Goal: Task Accomplishment & Management: Manage account settings

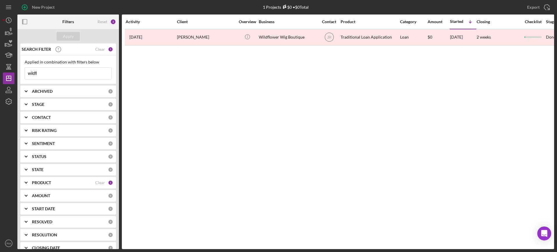
click at [63, 78] on input "wildfl" at bounding box center [68, 74] width 86 height 12
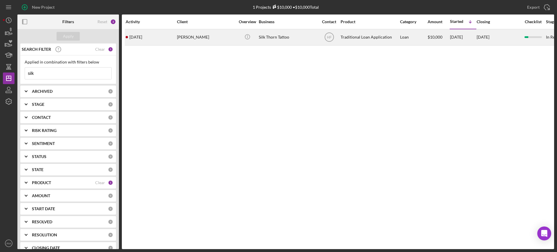
type input "silk"
click at [214, 32] on div "[PERSON_NAME]" at bounding box center [206, 37] width 58 height 15
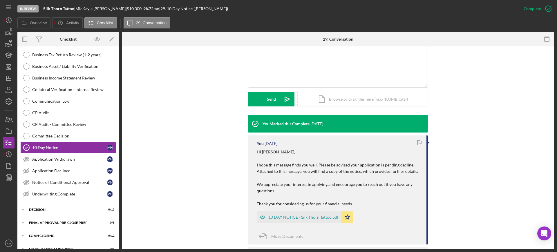
scroll to position [132, 0]
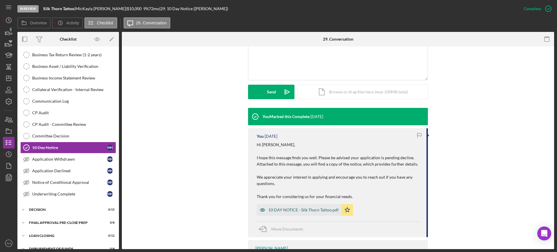
click at [291, 213] on div "10 DAY NOTICE - Silk Thorn Tattoo.pdf" at bounding box center [299, 210] width 85 height 12
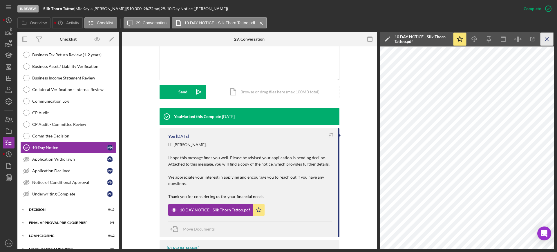
click at [547, 42] on icon "Icon/Menu Close" at bounding box center [546, 39] width 13 height 13
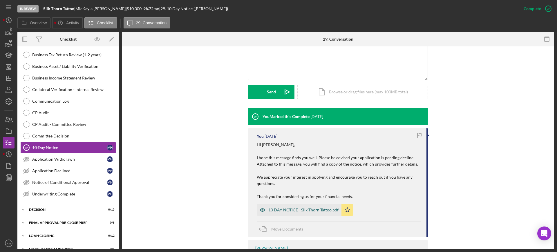
click at [291, 207] on div "10 DAY NOTICE - Silk Thorn Tattoo.pdf" at bounding box center [299, 210] width 85 height 12
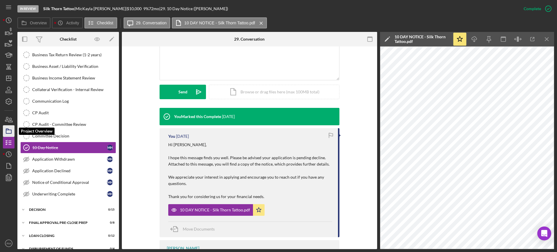
click at [9, 127] on icon "button" at bounding box center [8, 131] width 14 height 14
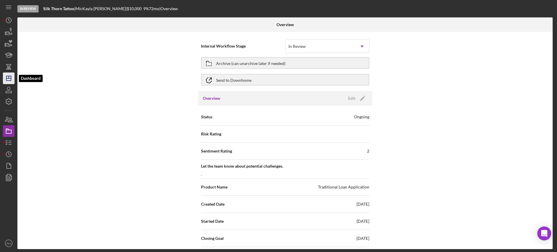
click at [11, 81] on polygon "button" at bounding box center [8, 78] width 5 height 5
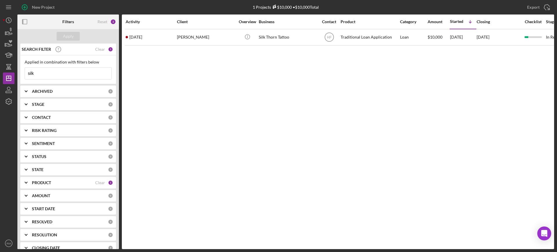
click at [55, 70] on input "silk" at bounding box center [68, 74] width 86 height 12
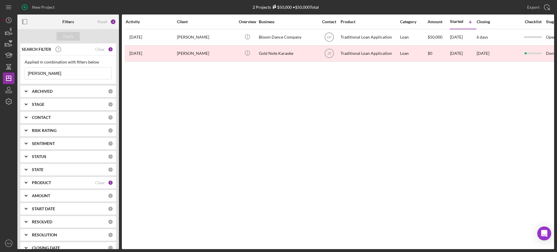
type input "[PERSON_NAME]"
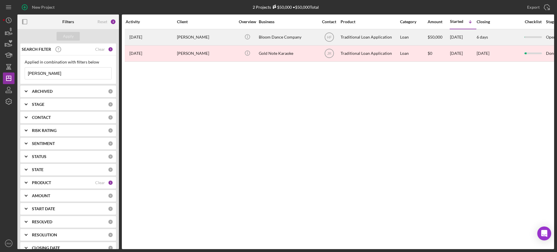
click at [206, 32] on div "[PERSON_NAME]" at bounding box center [206, 37] width 58 height 15
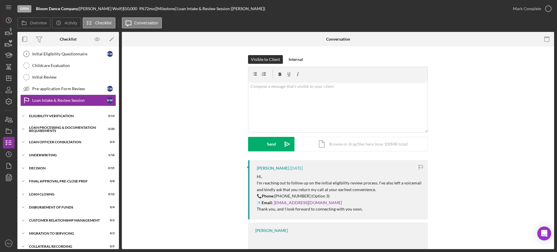
scroll to position [77, 0]
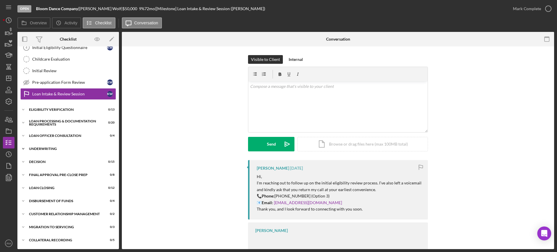
click at [61, 153] on div "Icon/Expander Underwriting 1 / 16" at bounding box center [67, 149] width 101 height 12
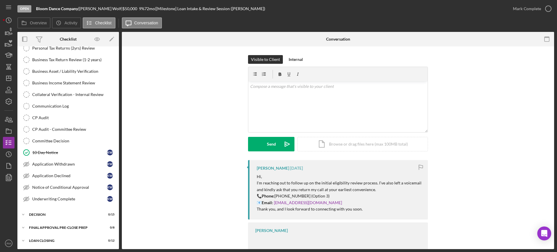
scroll to position [220, 0]
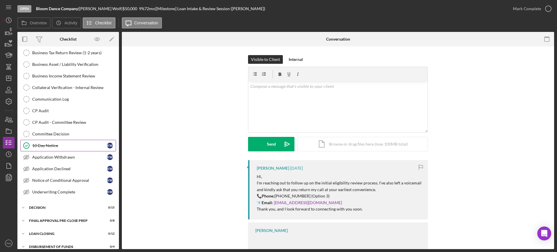
click at [64, 148] on div "10 Day Notice" at bounding box center [69, 145] width 75 height 5
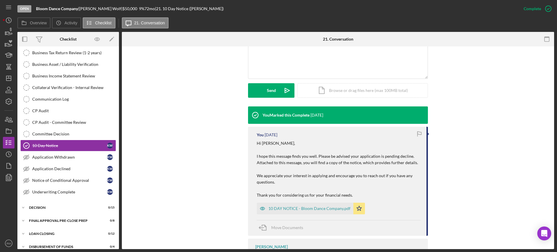
scroll to position [137, 0]
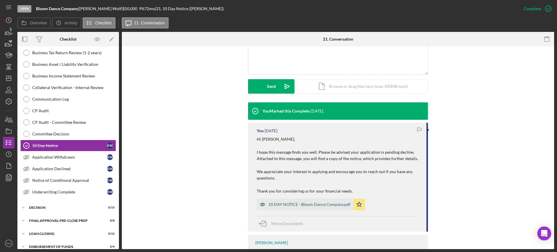
click at [301, 204] on div "10 DAY NOTICE - Bloom Dance Company.pdf" at bounding box center [309, 204] width 82 height 5
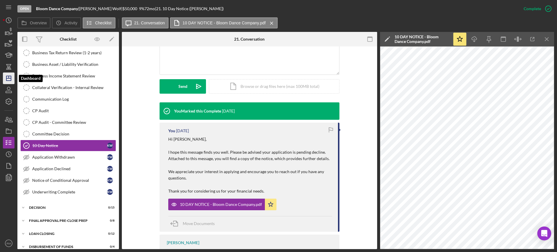
click at [9, 80] on icon "Icon/Dashboard" at bounding box center [8, 78] width 14 height 14
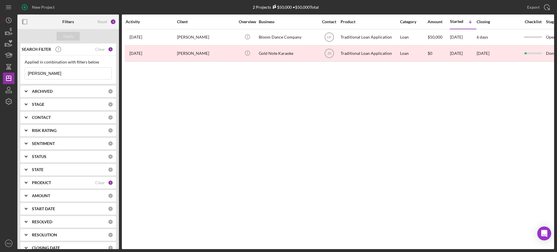
click at [56, 71] on input "[PERSON_NAME]" at bounding box center [68, 74] width 86 height 12
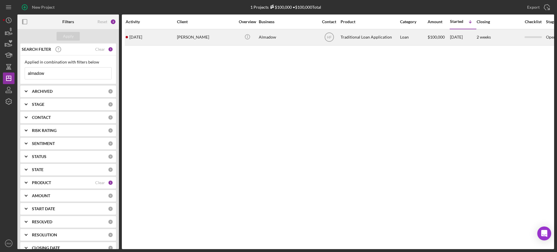
type input "almadow"
click at [207, 39] on div "[PERSON_NAME]" at bounding box center [206, 37] width 58 height 15
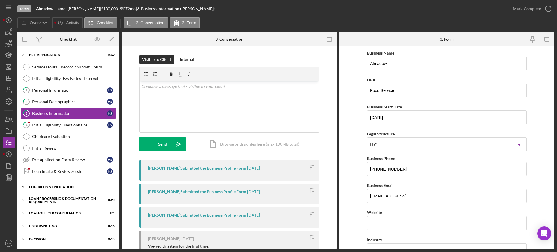
scroll to position [77, 0]
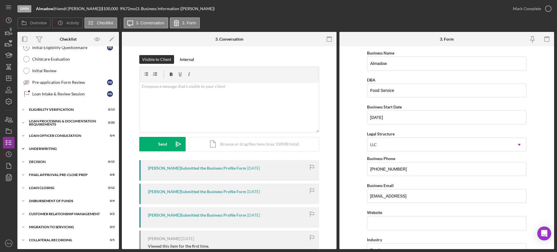
click at [63, 148] on div "Underwriting" at bounding box center [70, 148] width 83 height 3
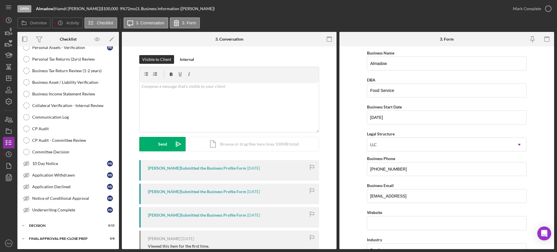
scroll to position [246, 0]
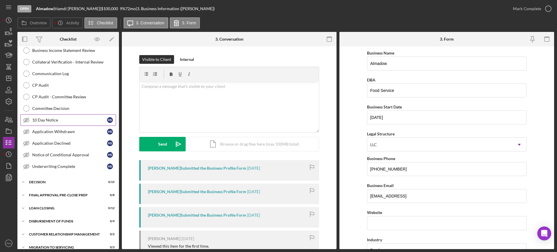
click at [65, 122] on div "10 Day Notice" at bounding box center [69, 120] width 75 height 5
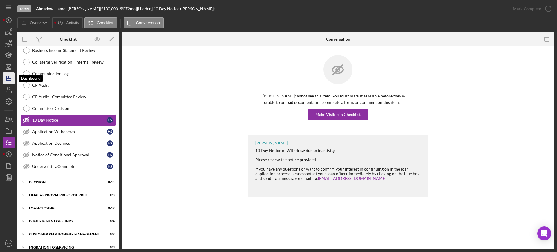
click at [9, 81] on icon "Icon/Dashboard" at bounding box center [8, 78] width 14 height 14
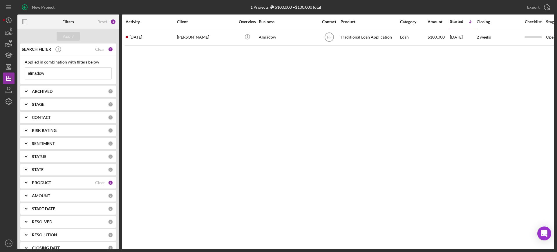
click at [68, 70] on input "almadow" at bounding box center [68, 74] width 86 height 12
click at [51, 72] on input "c&l" at bounding box center [68, 74] width 86 height 12
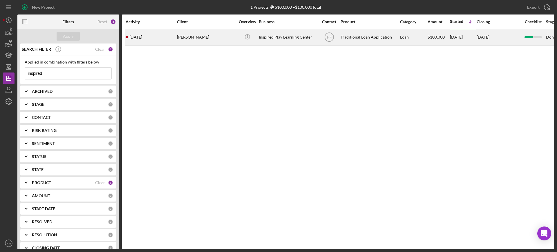
type input "inspired"
click at [206, 39] on div "[PERSON_NAME]" at bounding box center [206, 37] width 58 height 15
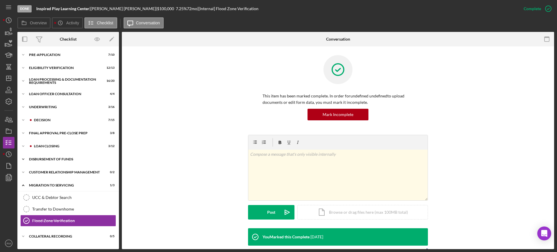
click at [48, 155] on div "Icon/Expander Disbursement of Funds 1 / 4" at bounding box center [67, 159] width 101 height 12
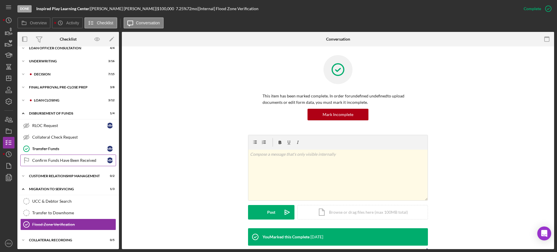
click at [48, 155] on link "Confirm Funds Have Been Received Confirm Funds Have Been Received M M" at bounding box center [68, 161] width 96 height 12
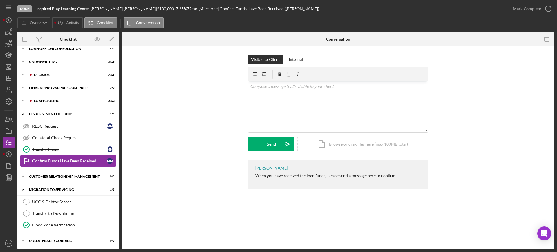
scroll to position [46, 0]
click at [9, 135] on icon "button" at bounding box center [8, 131] width 14 height 14
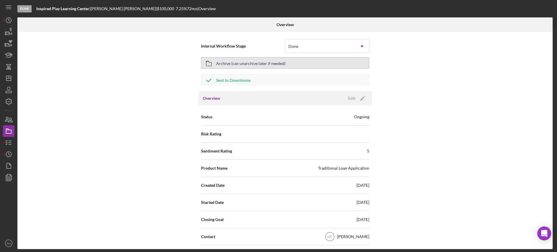
click at [300, 65] on button "Archive (can unarchive later if needed)" at bounding box center [285, 63] width 168 height 12
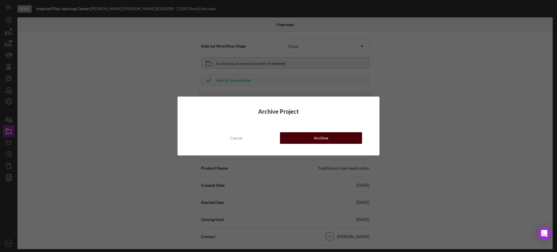
click at [297, 141] on button "Archive" at bounding box center [321, 138] width 82 height 12
